Goal: Task Accomplishment & Management: Manage account settings

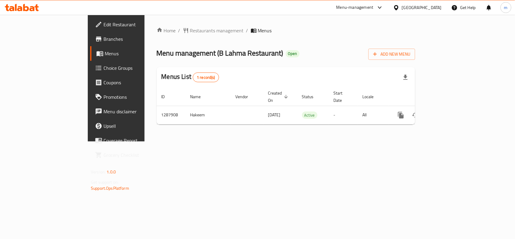
click at [104, 24] on span "Edit Restaurant" at bounding box center [137, 24] width 66 height 7
click at [90, 29] on link "Edit Restaurant" at bounding box center [132, 24] width 84 height 14
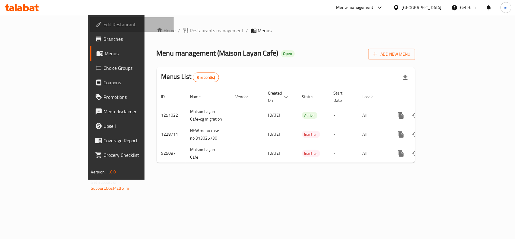
click at [104, 21] on span "Edit Restaurant" at bounding box center [137, 24] width 66 height 7
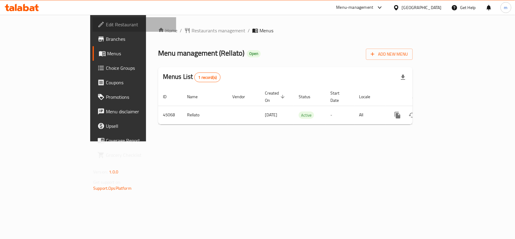
click at [106, 24] on span "Edit Restaurant" at bounding box center [139, 24] width 66 height 7
